Goal: Task Accomplishment & Management: Use online tool/utility

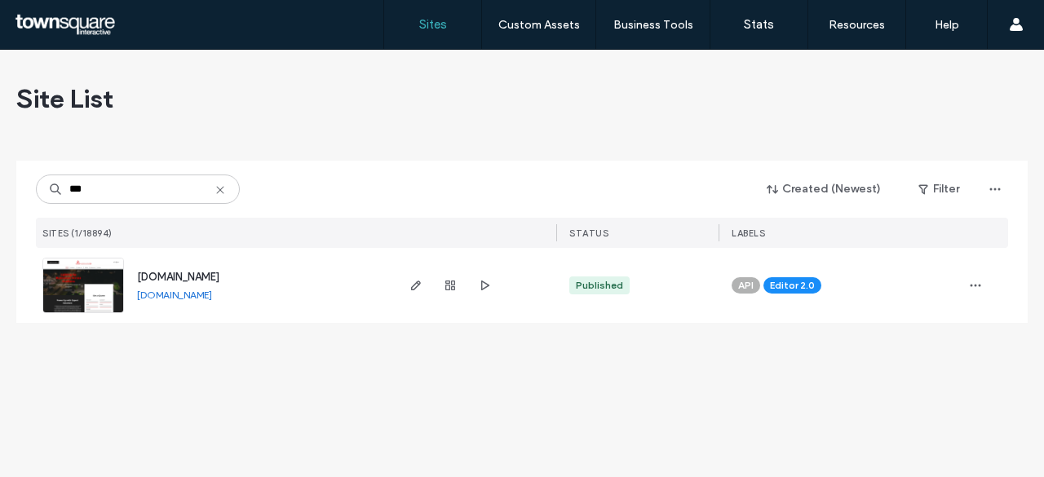
type input "***"
click at [196, 273] on span "[DOMAIN_NAME]" at bounding box center [178, 277] width 82 height 12
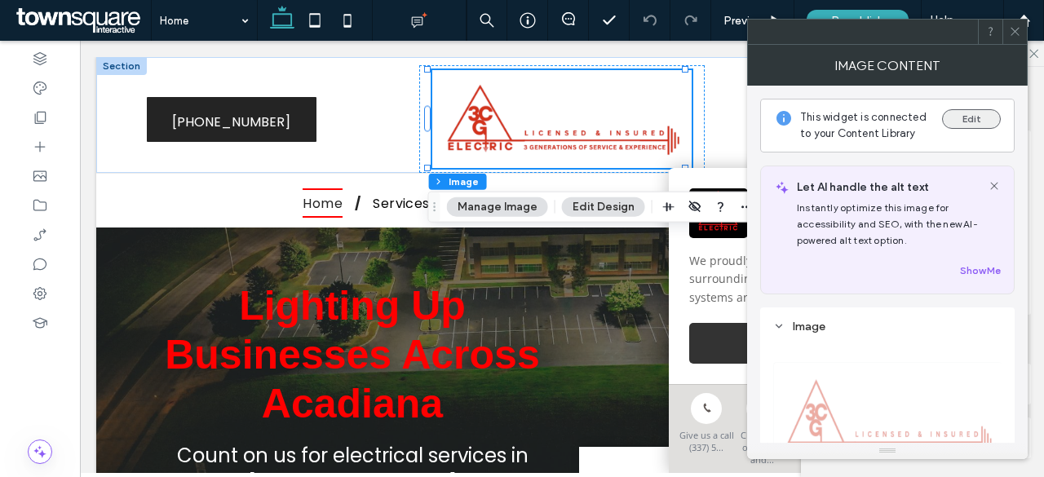
click at [964, 117] on button "Edit" at bounding box center [971, 119] width 59 height 20
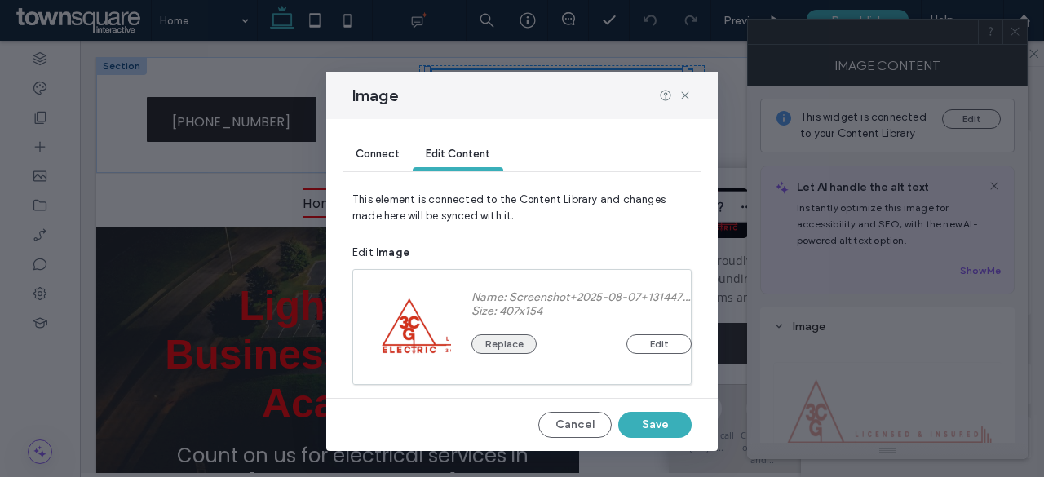
click at [507, 345] on button "Replace" at bounding box center [503, 344] width 65 height 20
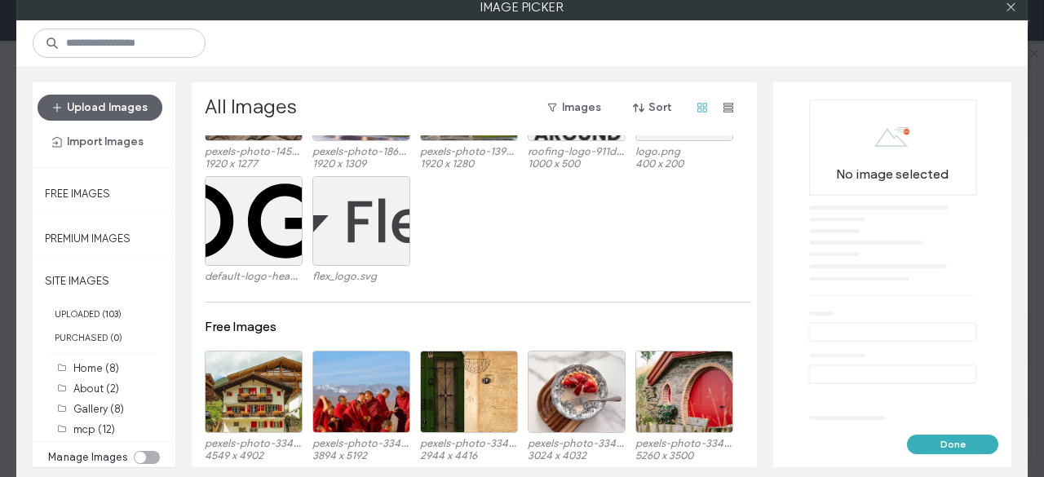
scroll to position [1989, 0]
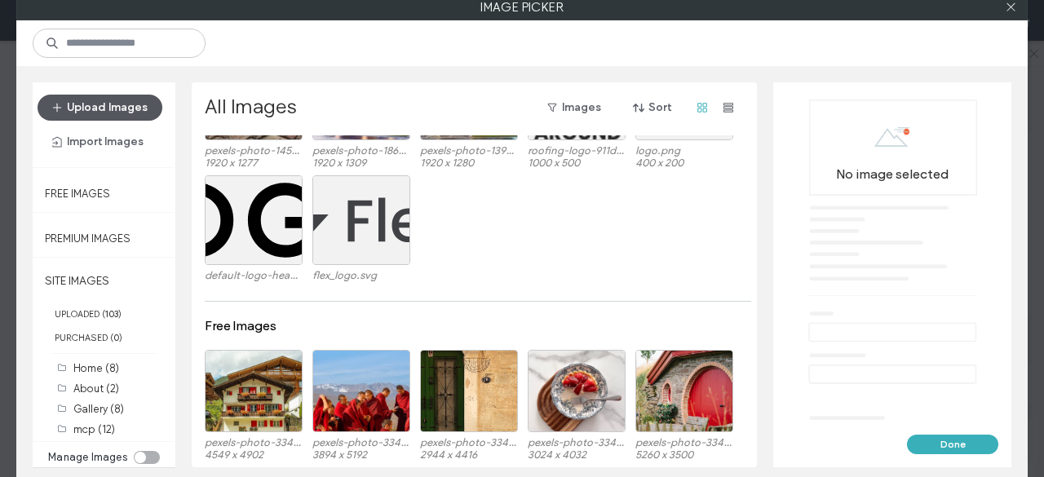
click at [100, 110] on button "Upload Images" at bounding box center [100, 108] width 125 height 26
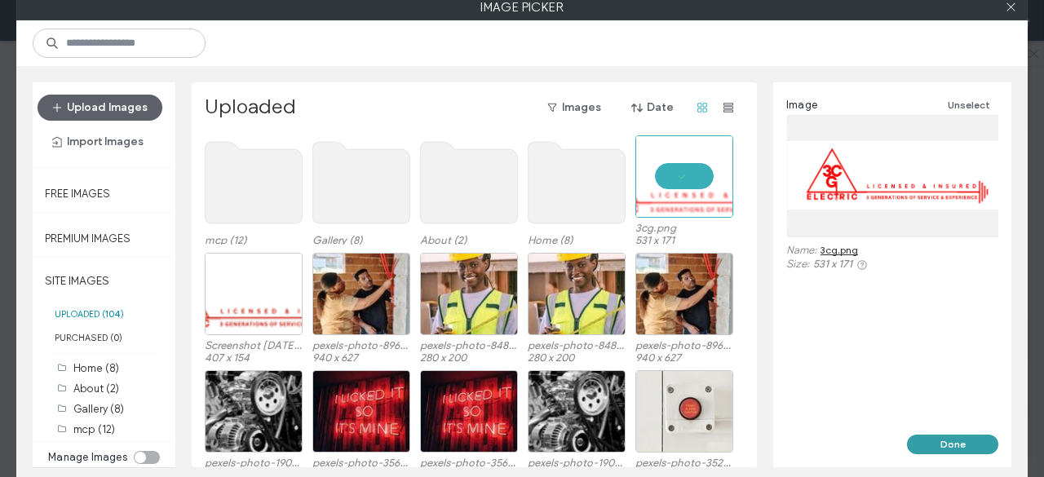
click at [956, 440] on button "Done" at bounding box center [952, 445] width 91 height 20
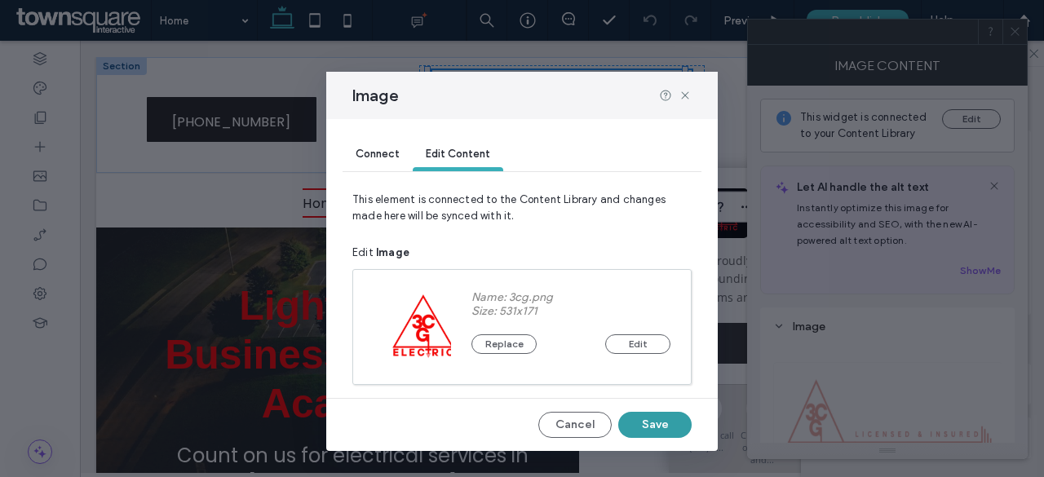
click at [667, 425] on button "Save" at bounding box center [654, 425] width 73 height 26
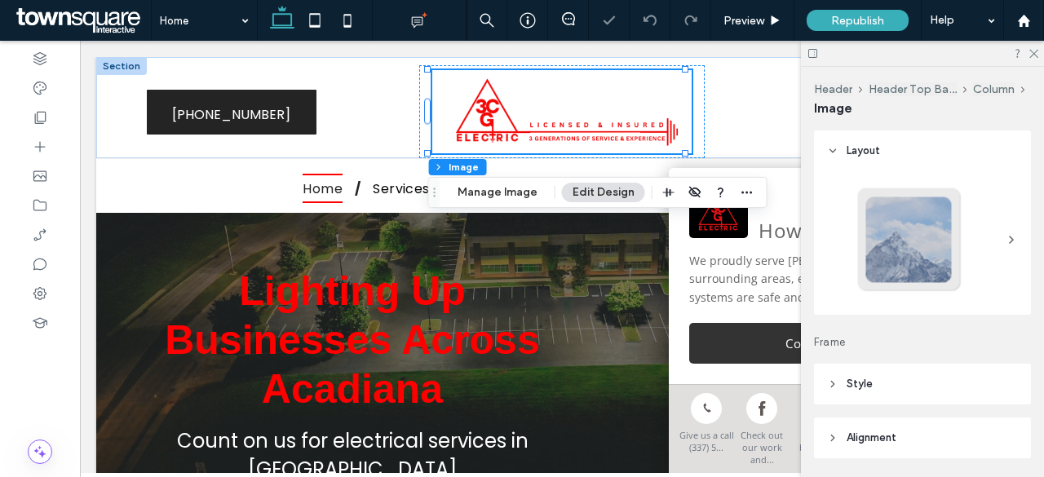
scroll to position [0, 0]
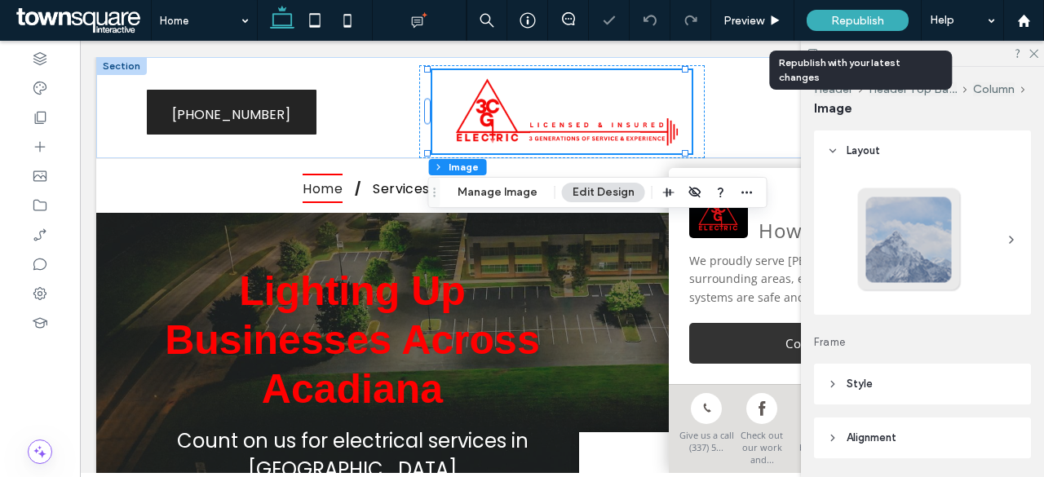
click at [876, 22] on span "Republish" at bounding box center [857, 21] width 53 height 14
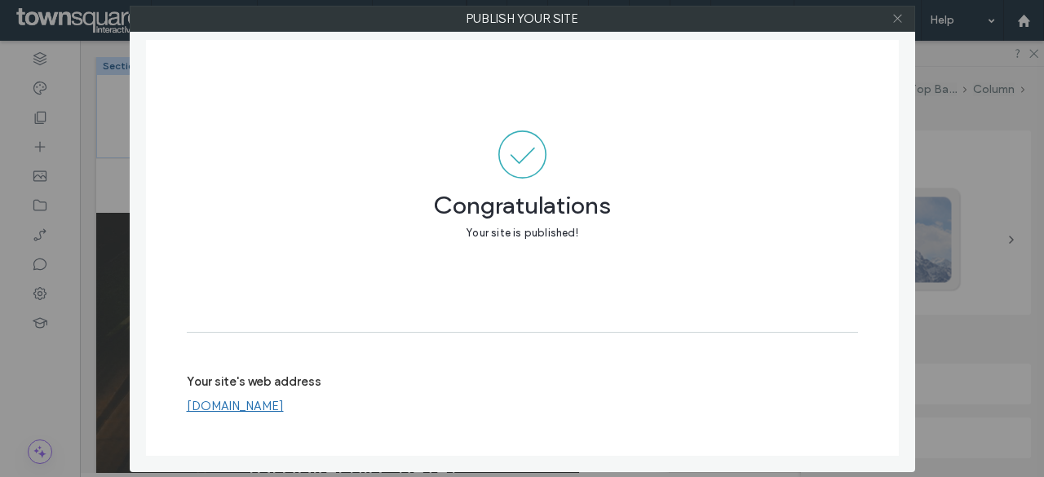
click at [900, 13] on icon at bounding box center [897, 18] width 12 height 12
